Goal: Task Accomplishment & Management: Use online tool/utility

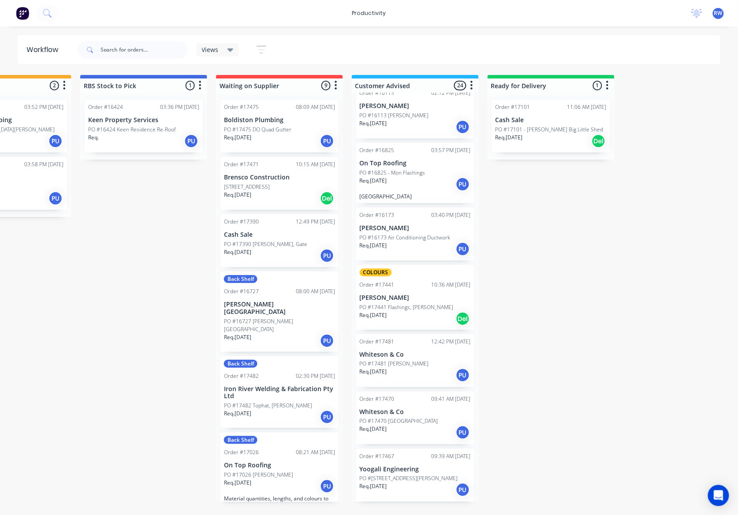
scroll to position [1047, 0]
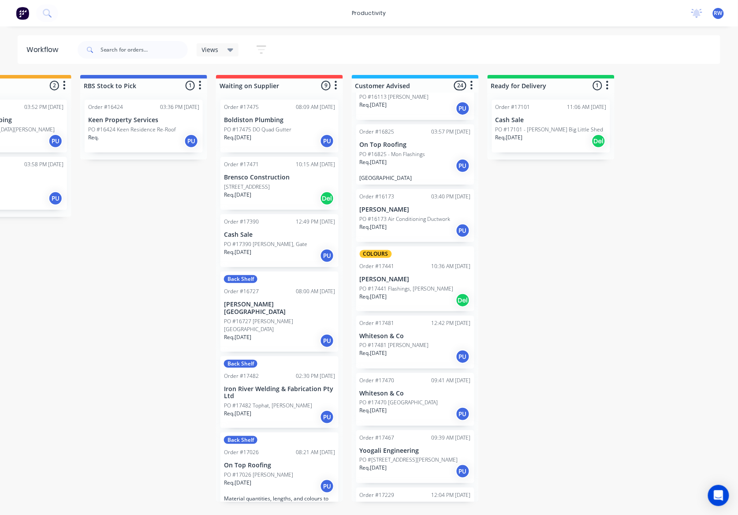
click at [417, 406] on div "Req. 01/09/25 PU" at bounding box center [415, 413] width 111 height 15
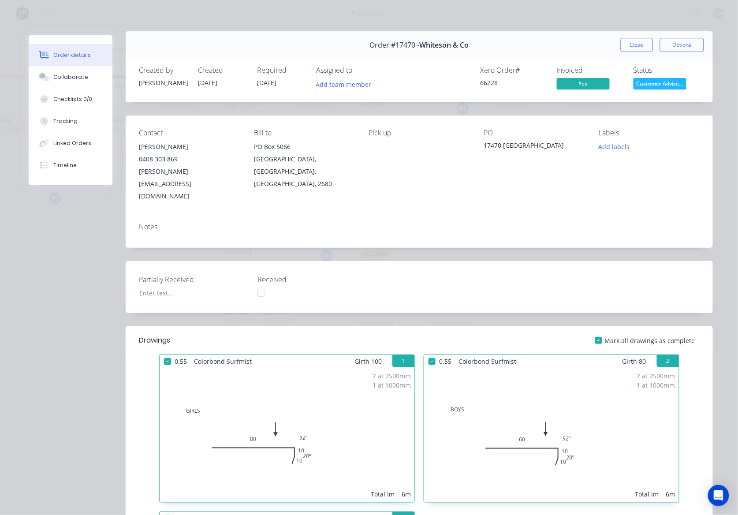
scroll to position [0, 0]
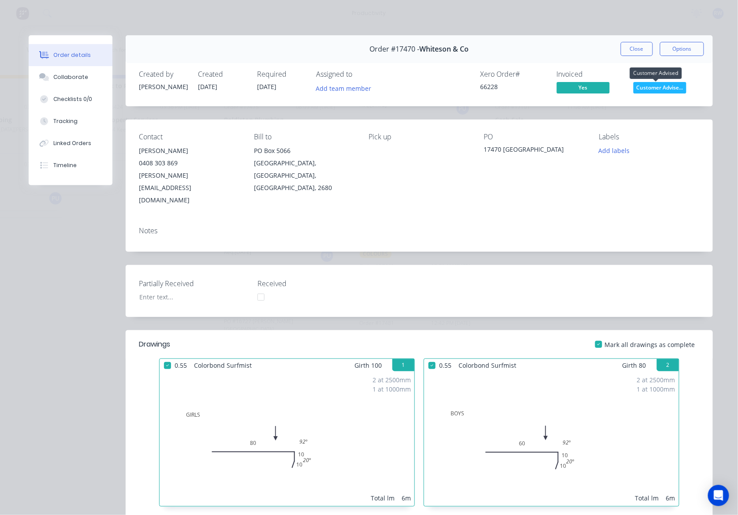
click at [655, 87] on span "Customer Advise..." at bounding box center [659, 87] width 53 height 11
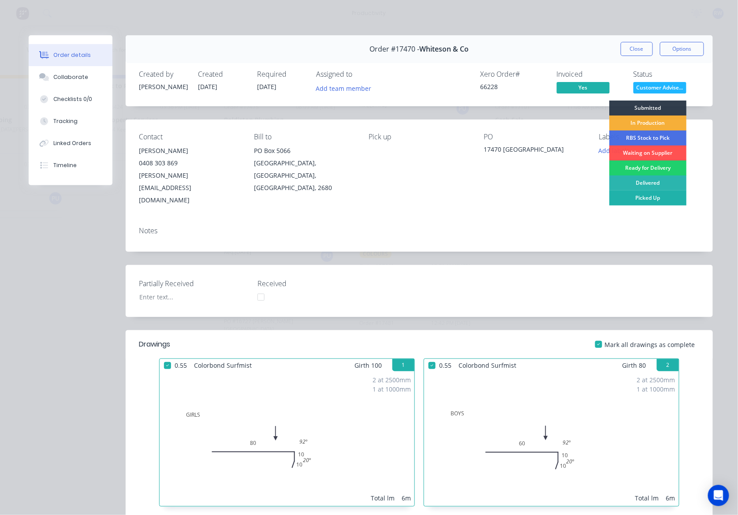
click at [640, 200] on div "Picked Up" at bounding box center [647, 197] width 77 height 15
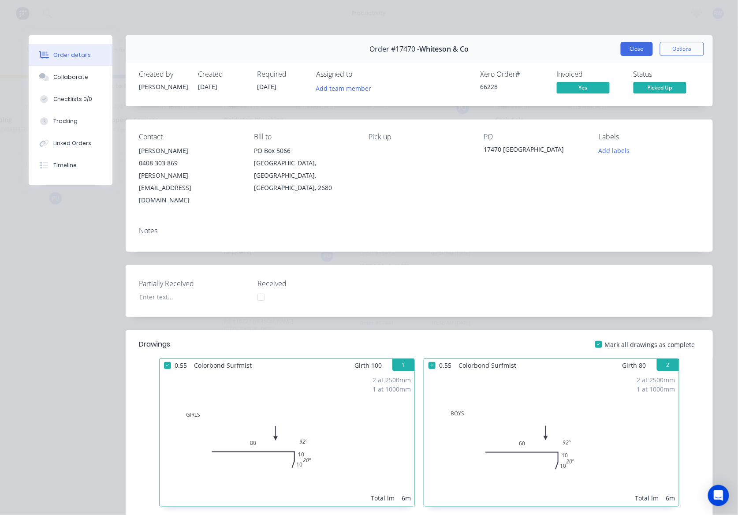
click at [631, 51] on button "Close" at bounding box center [637, 49] width 32 height 14
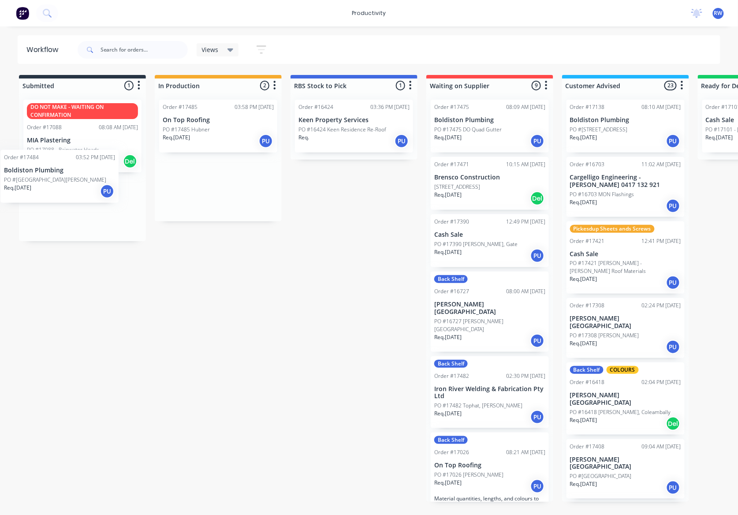
drag, startPoint x: 219, startPoint y: 126, endPoint x: 57, endPoint y: 177, distance: 169.7
click at [57, 177] on div "Submitted 1 Sort By Created date Required date Order number Customer name Most …" at bounding box center [536, 288] width 1087 height 427
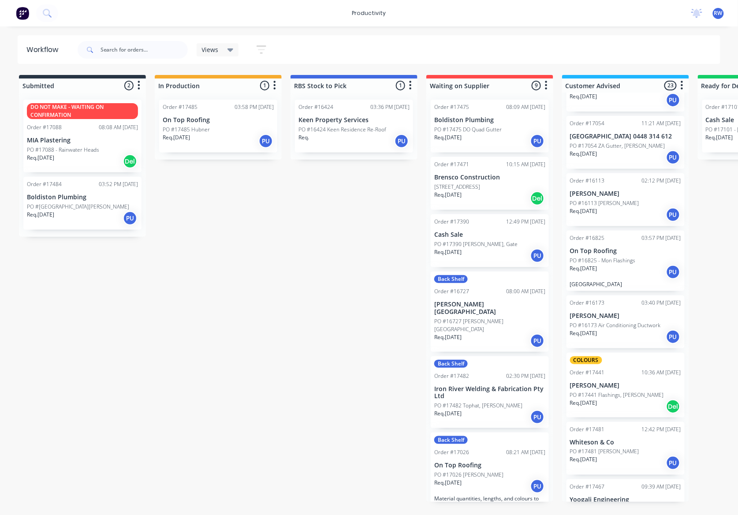
scroll to position [990, 0]
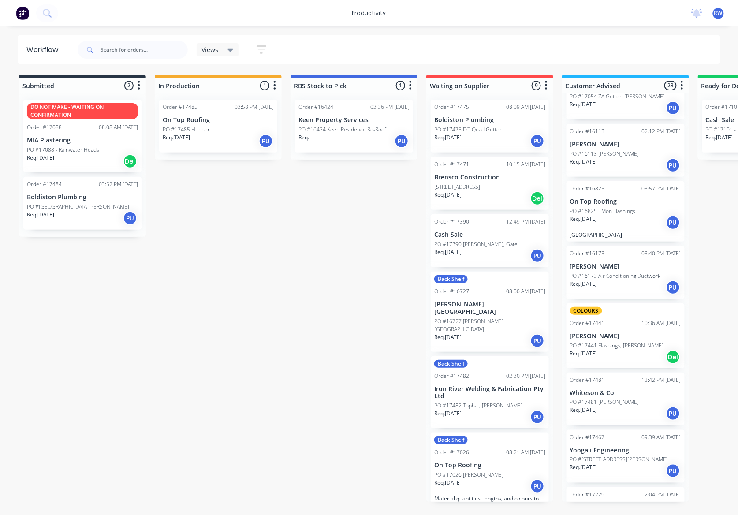
click at [609, 406] on div "Req. [DATE] PU" at bounding box center [625, 413] width 111 height 15
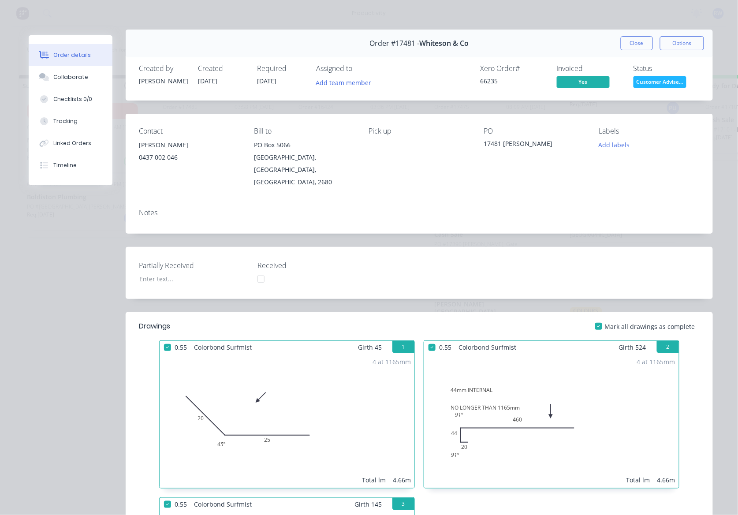
scroll to position [0, 0]
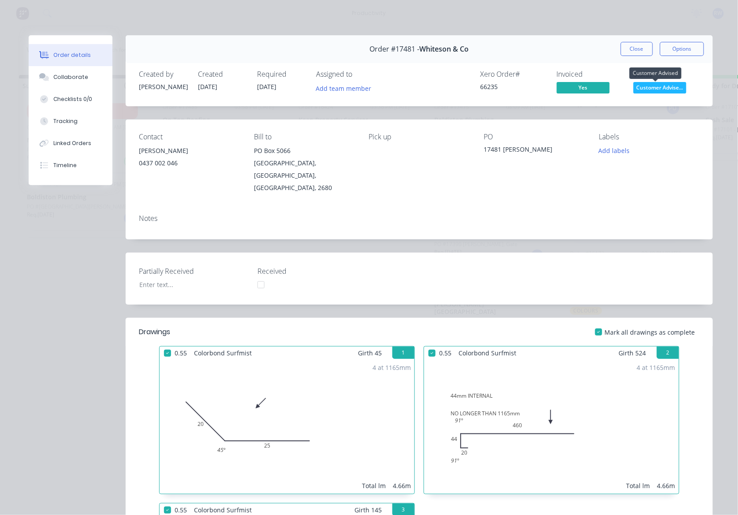
click at [653, 89] on span "Customer Advise..." at bounding box center [659, 87] width 53 height 11
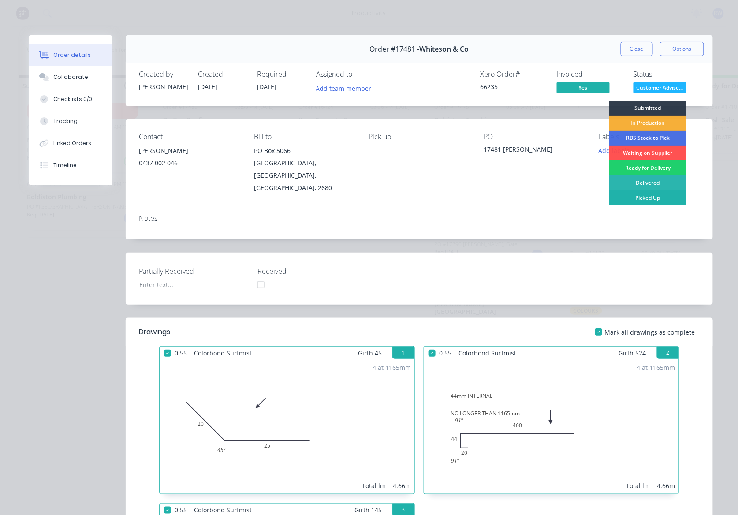
click at [649, 198] on div "Picked Up" at bounding box center [647, 197] width 77 height 15
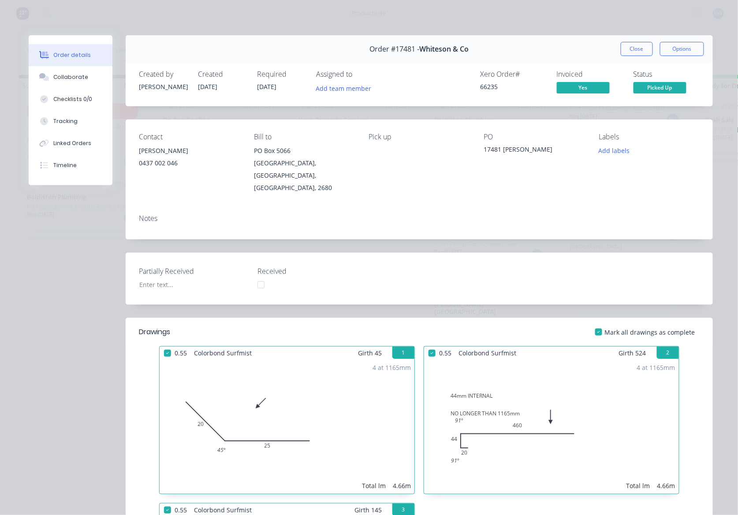
scroll to position [933, 0]
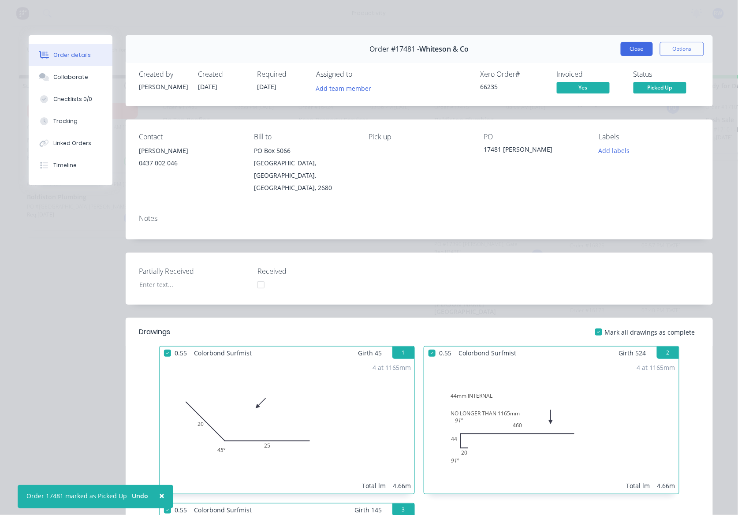
click at [627, 46] on button "Close" at bounding box center [637, 49] width 32 height 14
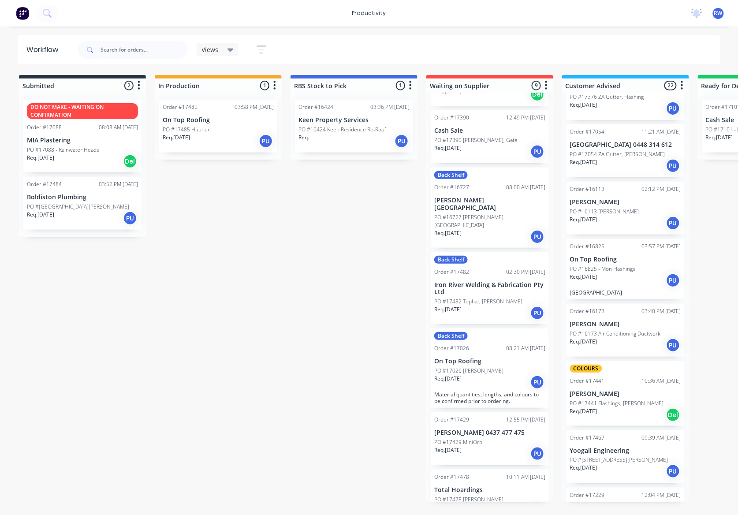
scroll to position [176, 0]
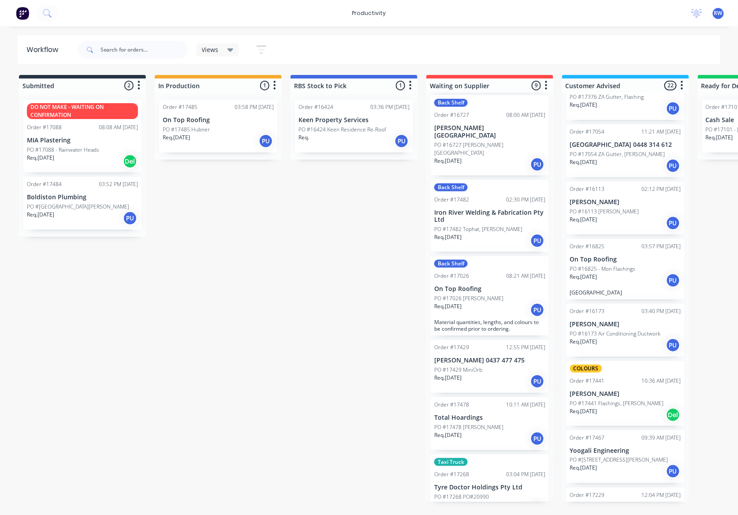
click at [487, 308] on div "Req. [DATE] PU" at bounding box center [489, 309] width 111 height 15
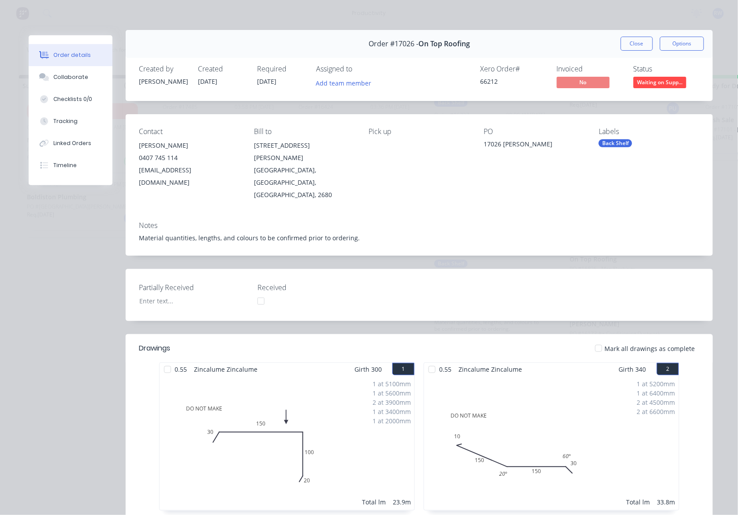
scroll to position [0, 0]
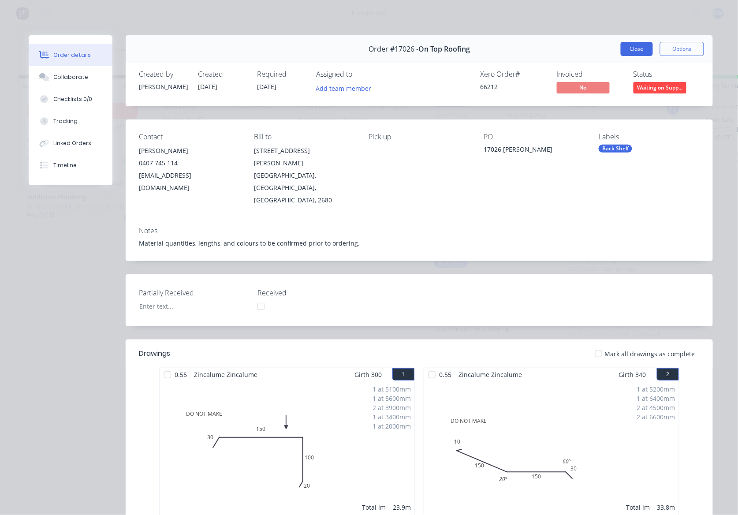
click at [625, 53] on button "Close" at bounding box center [637, 49] width 32 height 14
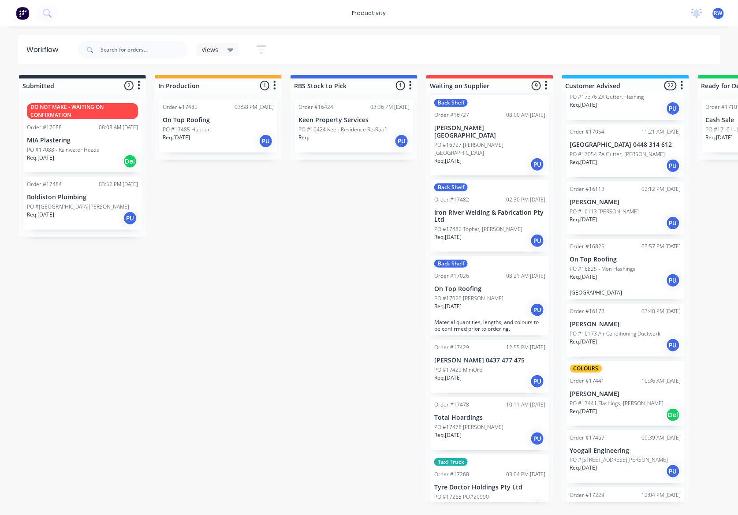
click at [202, 137] on div "Req. [DATE] PU" at bounding box center [218, 141] width 111 height 15
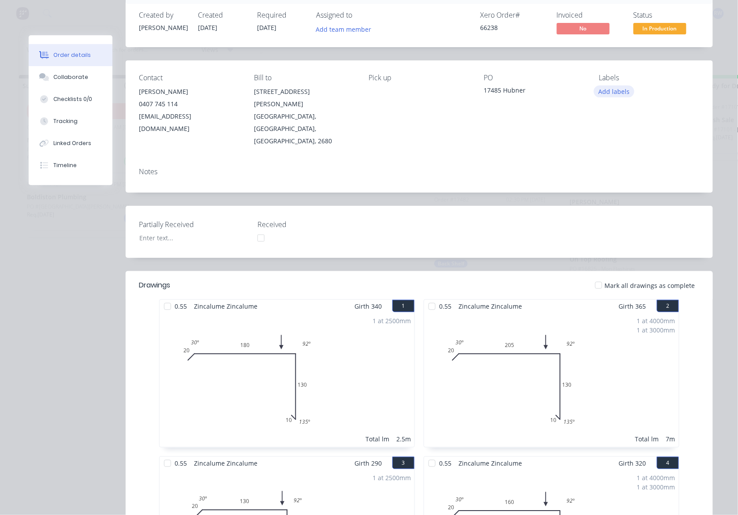
scroll to position [59, 0]
click at [595, 277] on div at bounding box center [599, 286] width 18 height 18
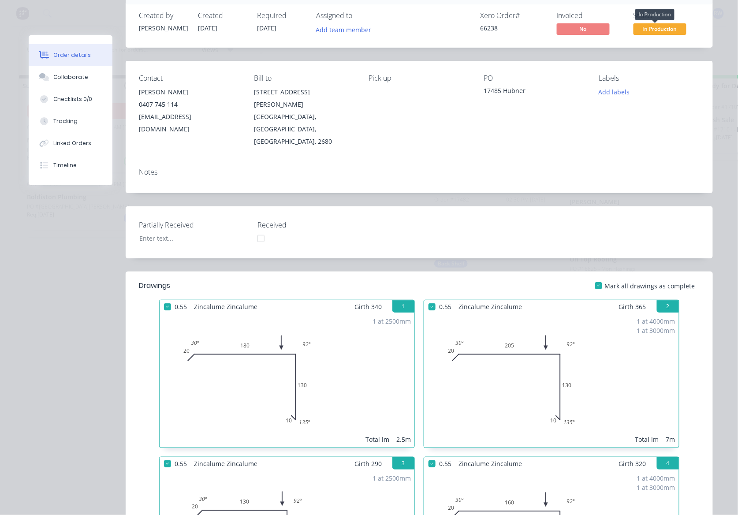
click at [652, 25] on span "In Production" at bounding box center [659, 28] width 53 height 11
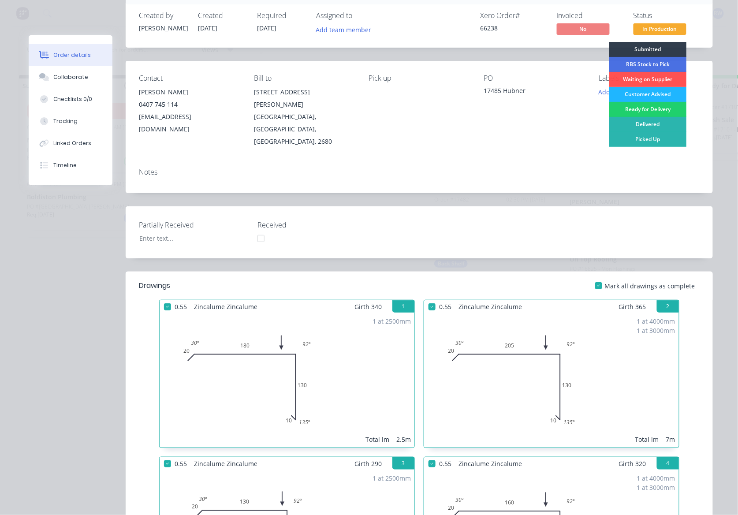
click at [656, 95] on div "Customer Advised" at bounding box center [647, 94] width 77 height 15
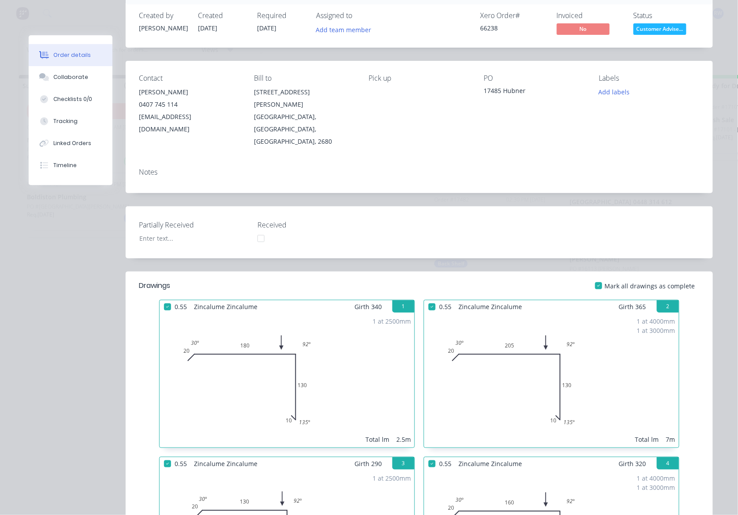
scroll to position [0, 0]
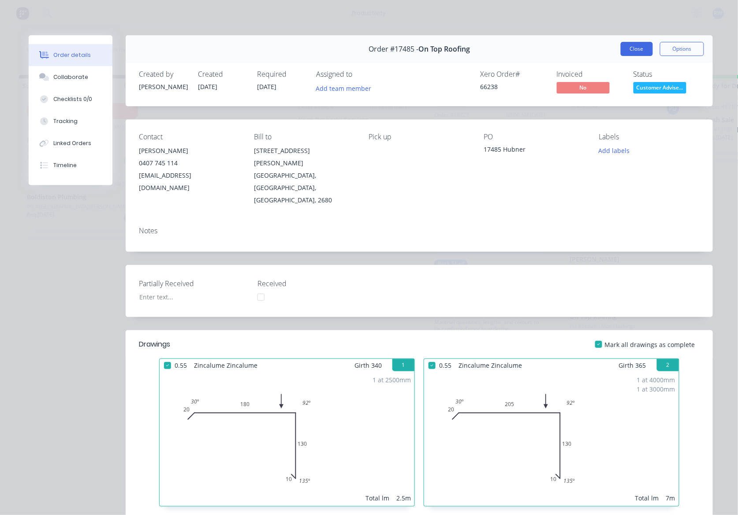
click at [627, 50] on button "Close" at bounding box center [637, 49] width 32 height 14
